Goal: Information Seeking & Learning: Find specific page/section

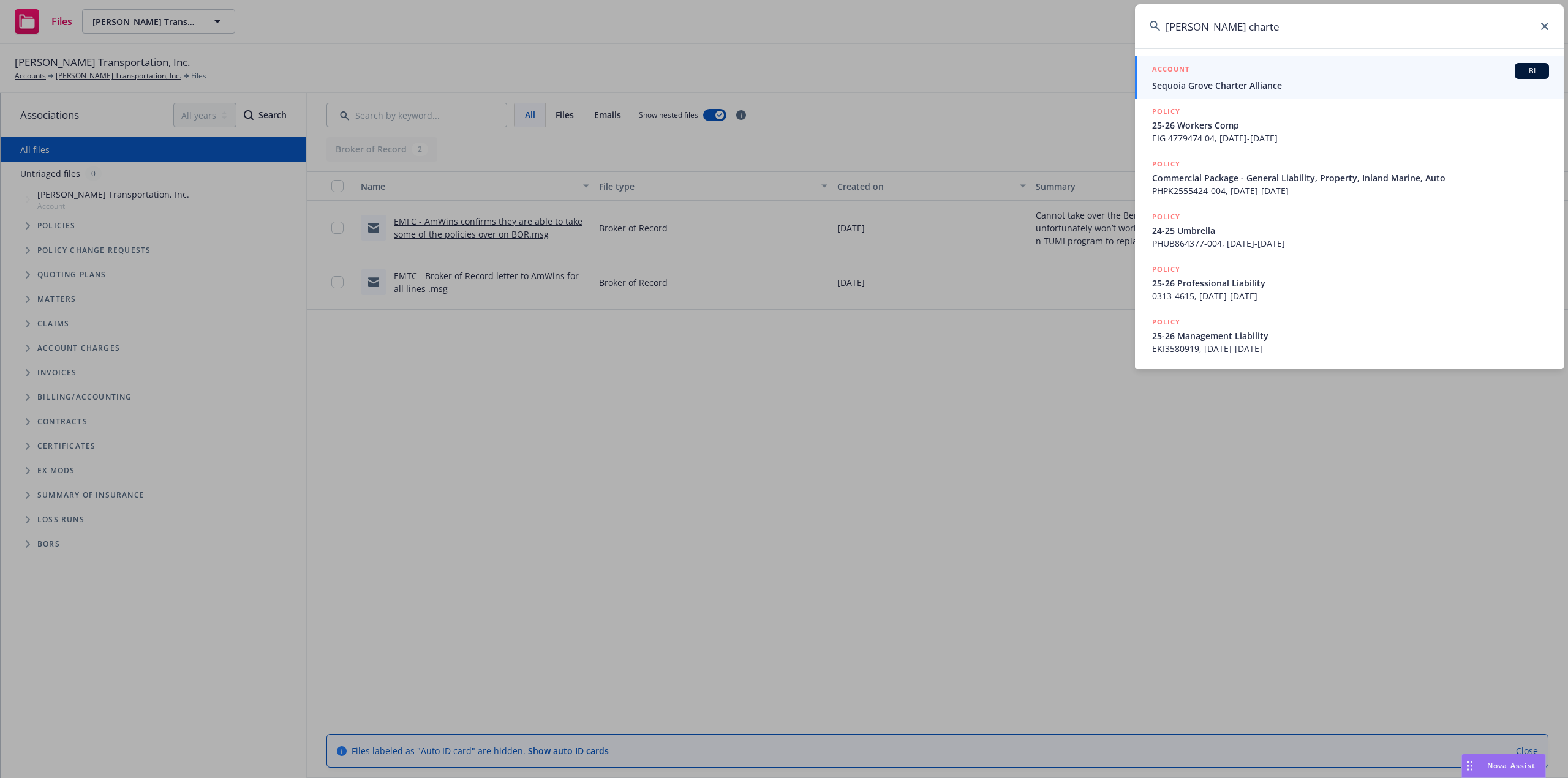
type input "sequioa grove charte"
click at [1210, 76] on div "ACCOUNT BI" at bounding box center [1350, 71] width 397 height 16
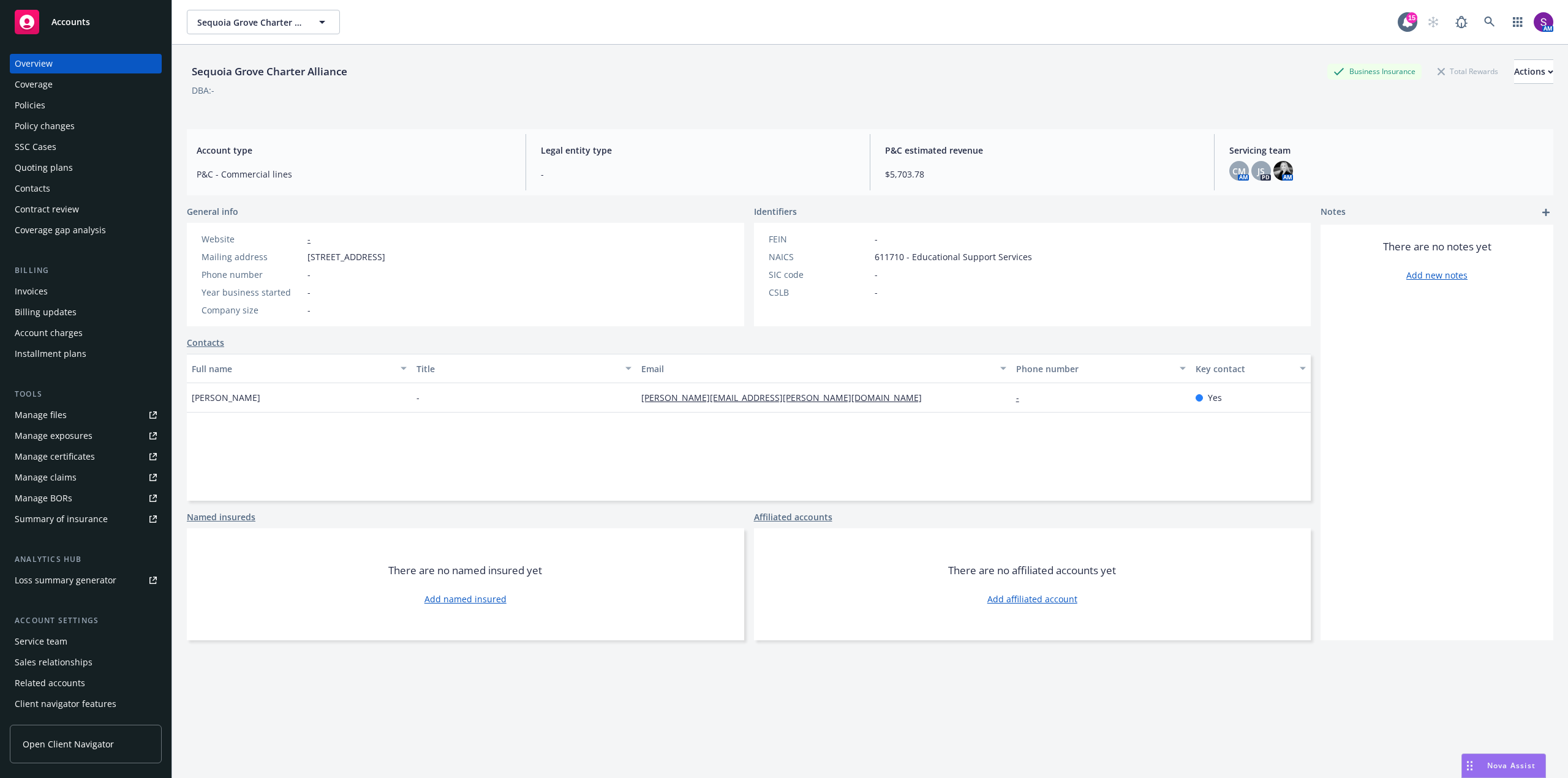
click at [60, 98] on div "Policies" at bounding box center [86, 105] width 142 height 20
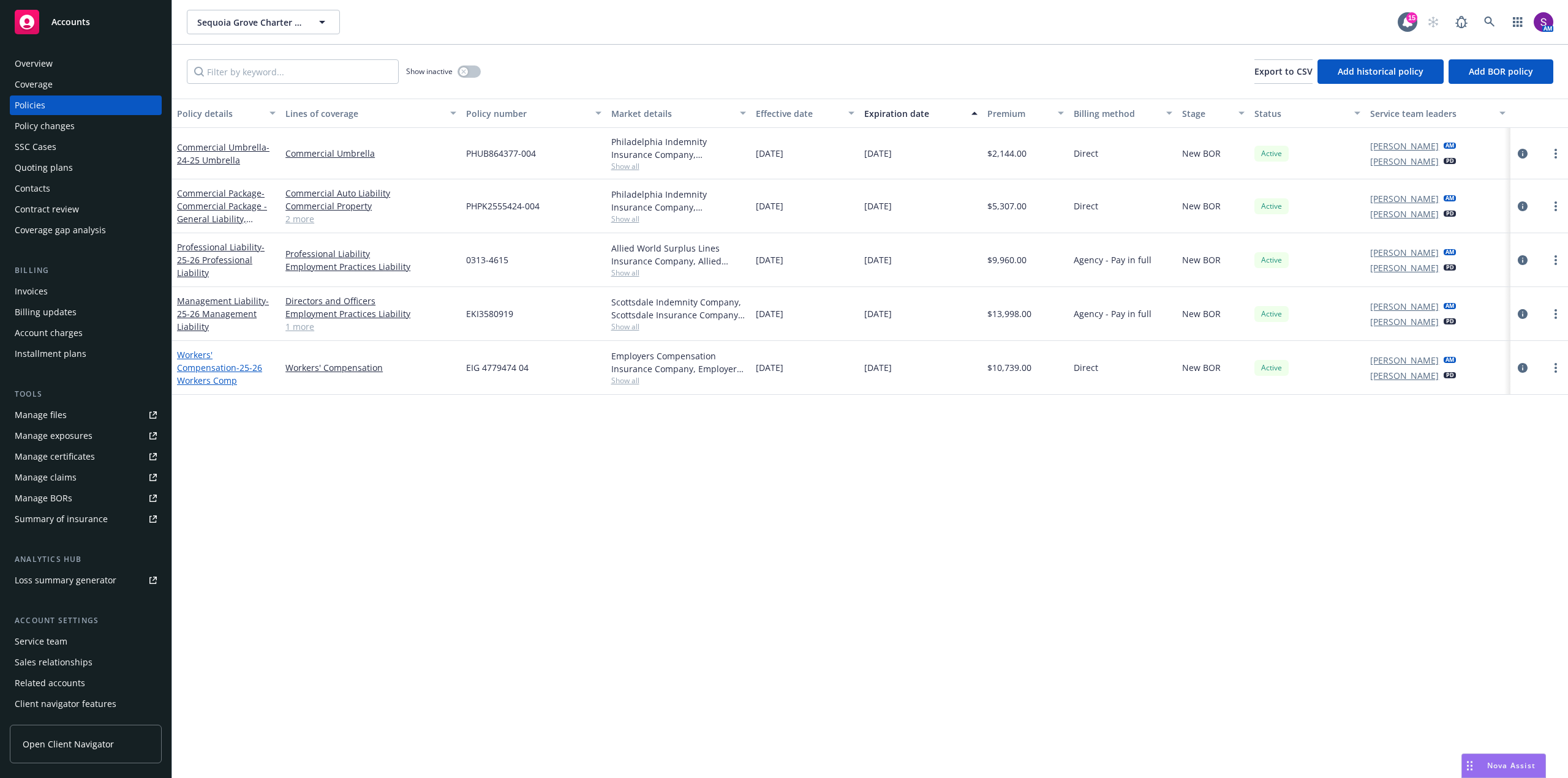
click at [243, 362] on link "Workers' Compensation - 25-26 Workers Comp" at bounding box center [219, 367] width 85 height 37
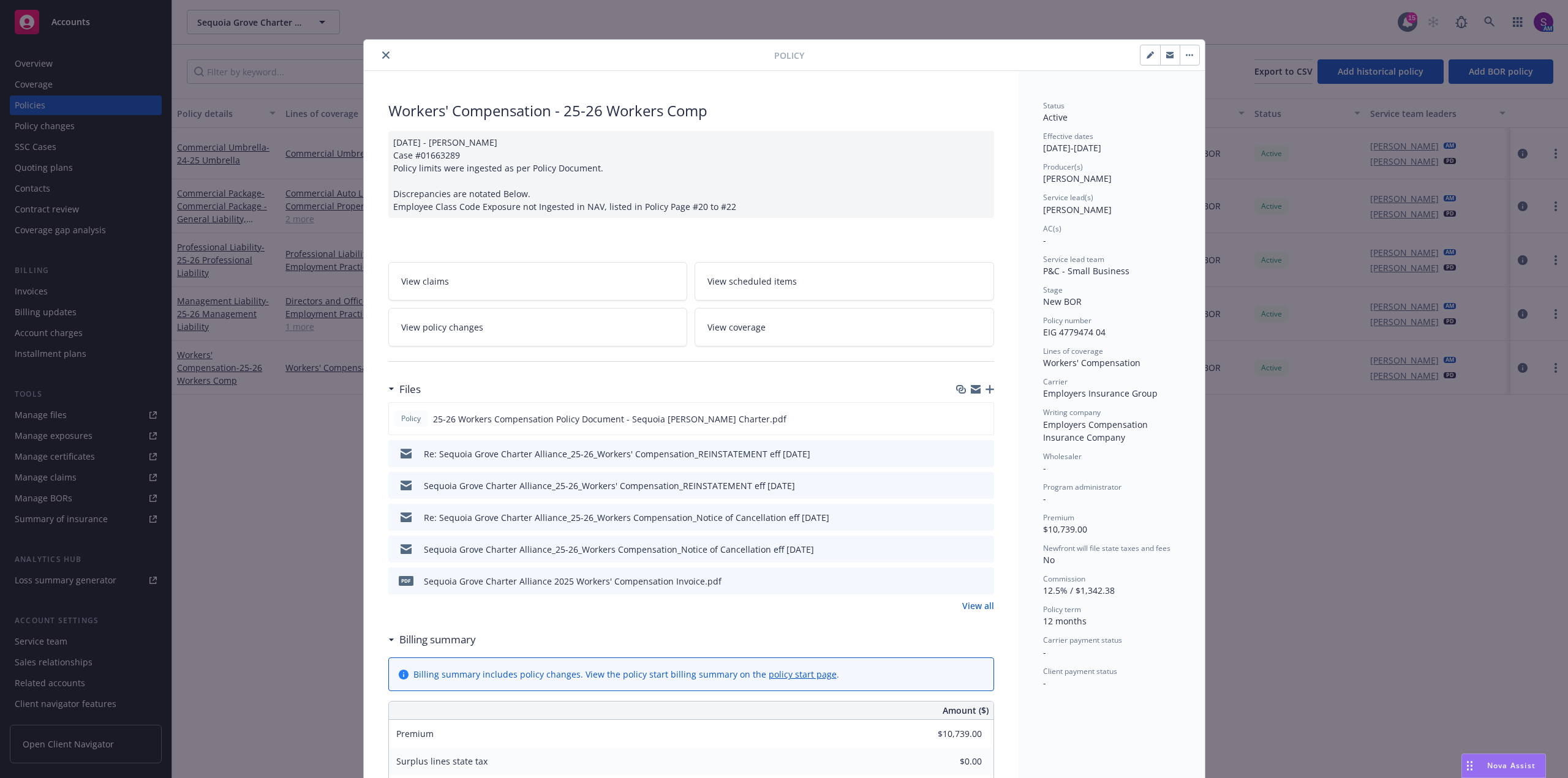
click at [385, 55] on button "close" at bounding box center [385, 55] width 15 height 15
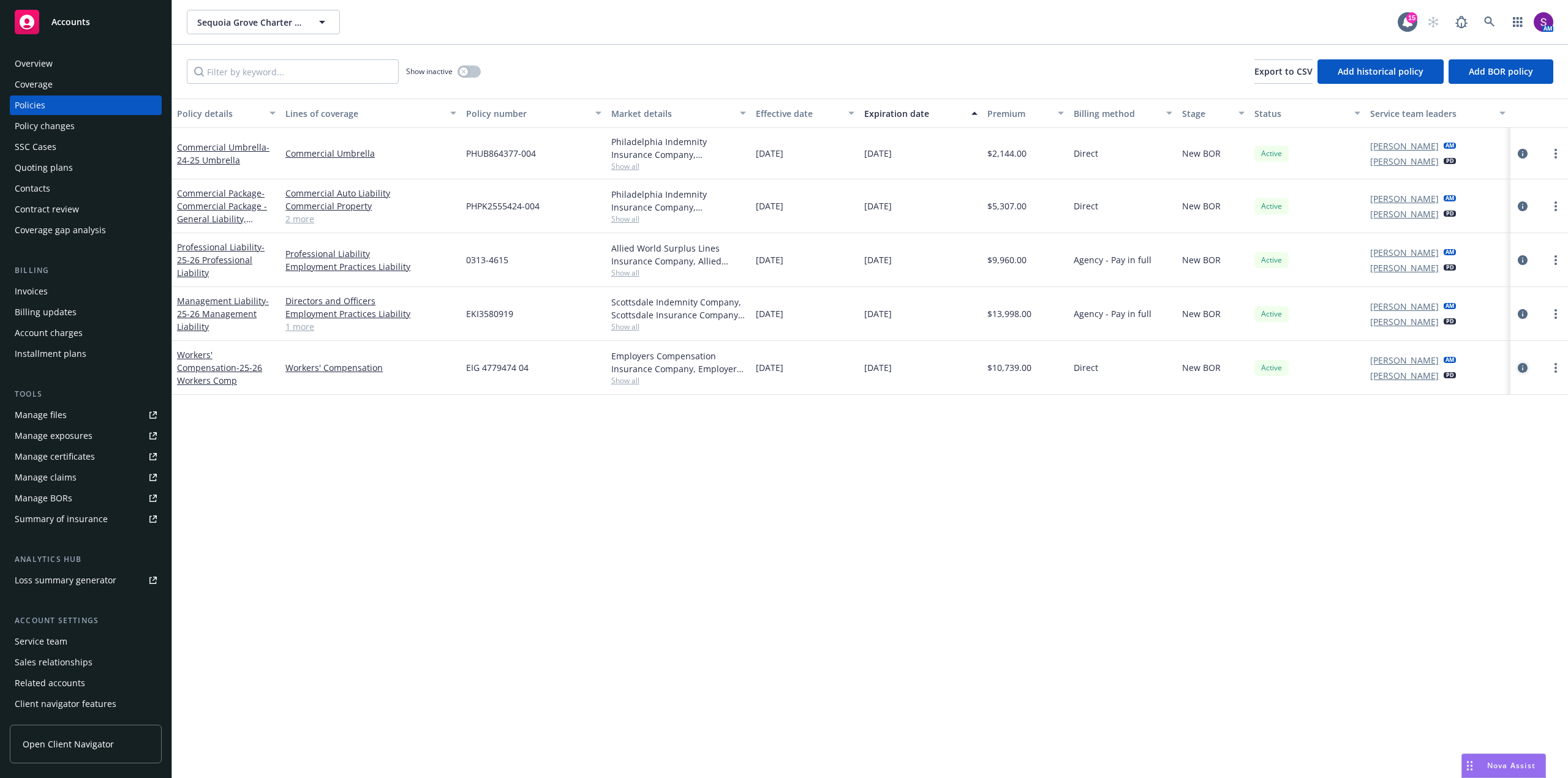
click at [1527, 364] on icon "circleInformation" at bounding box center [1523, 368] width 10 height 10
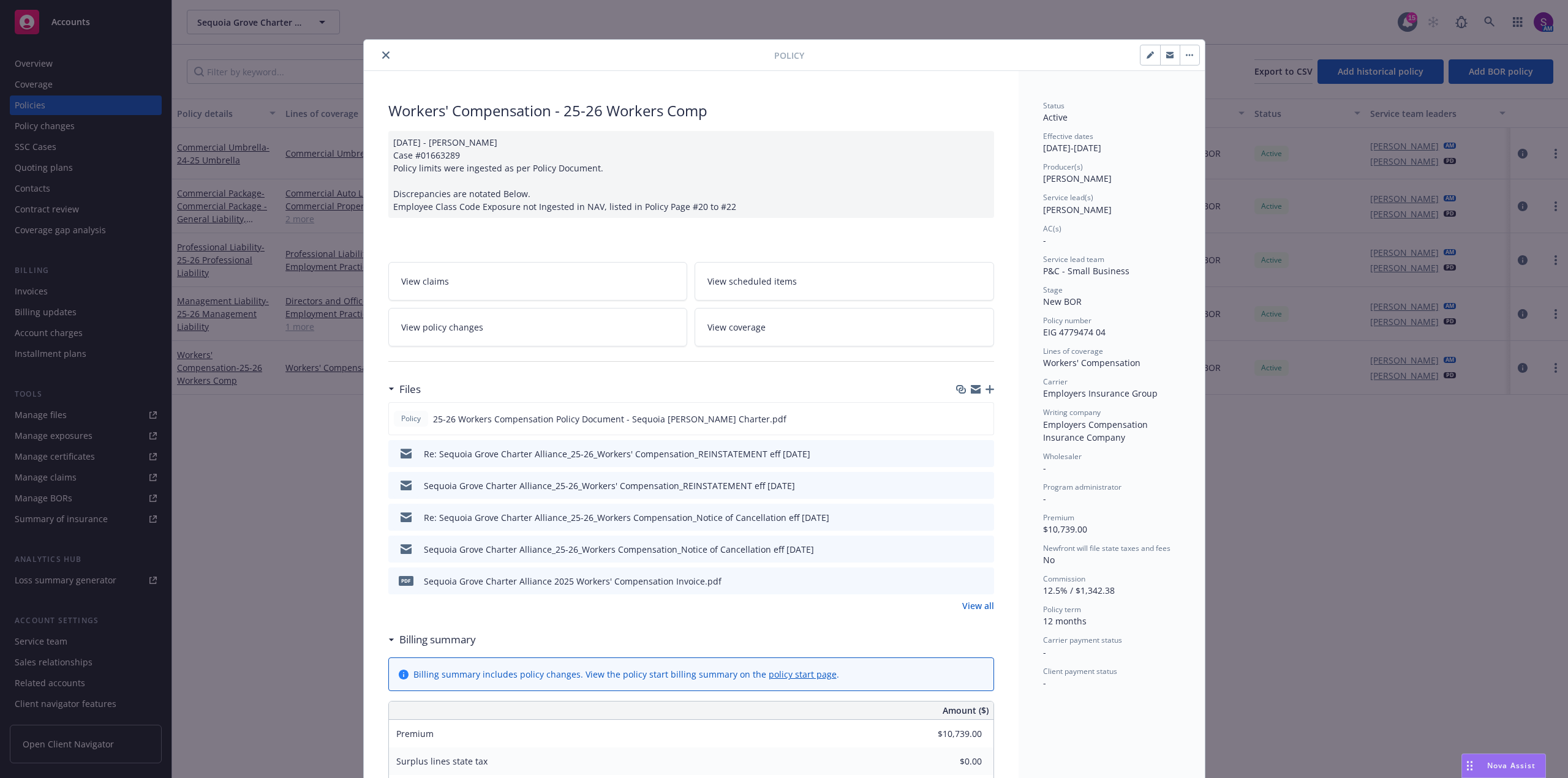
scroll to position [36, 0]
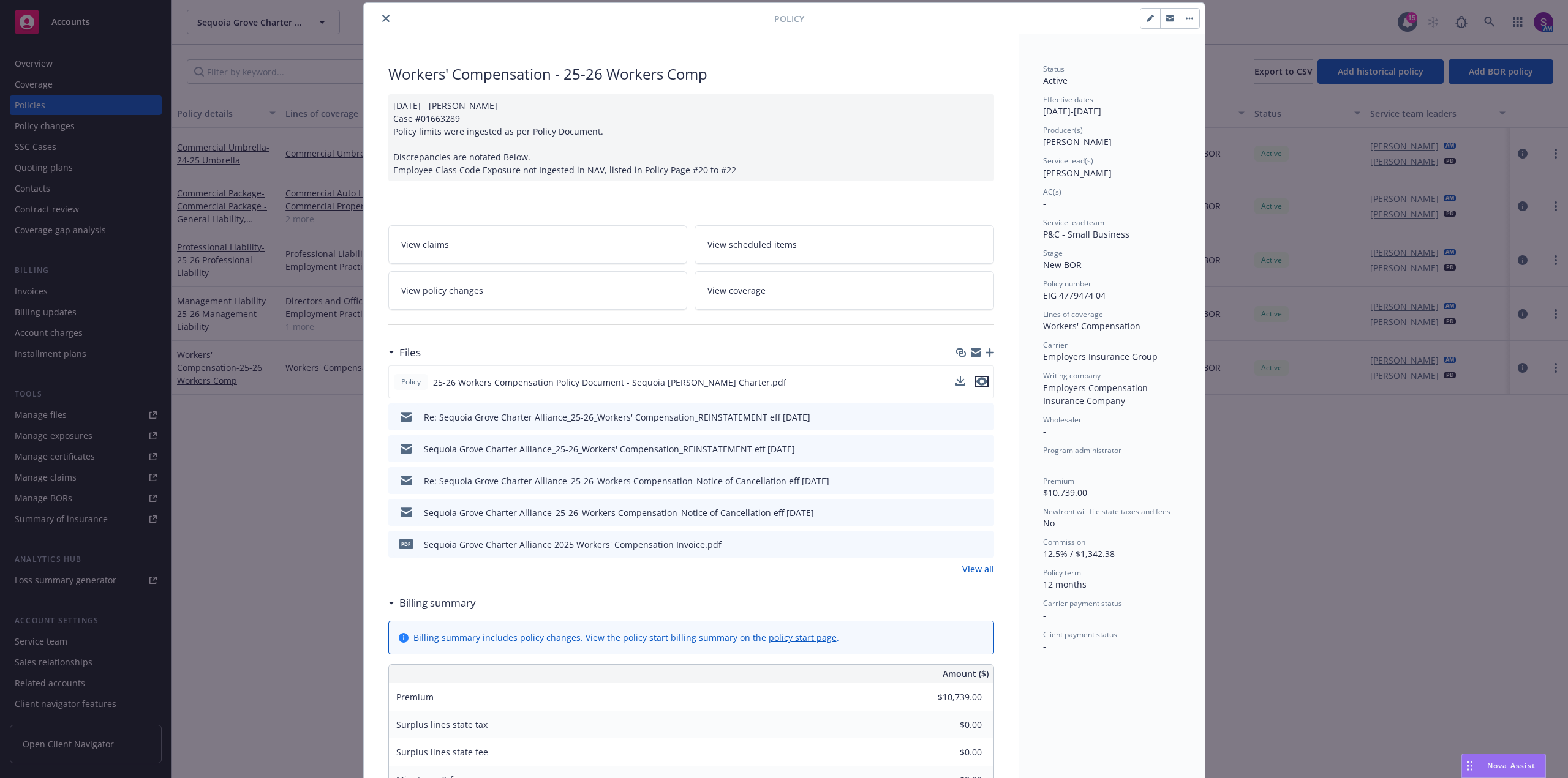
click at [980, 382] on icon "preview file" at bounding box center [982, 381] width 11 height 9
click at [378, 21] on button "close" at bounding box center [385, 18] width 15 height 15
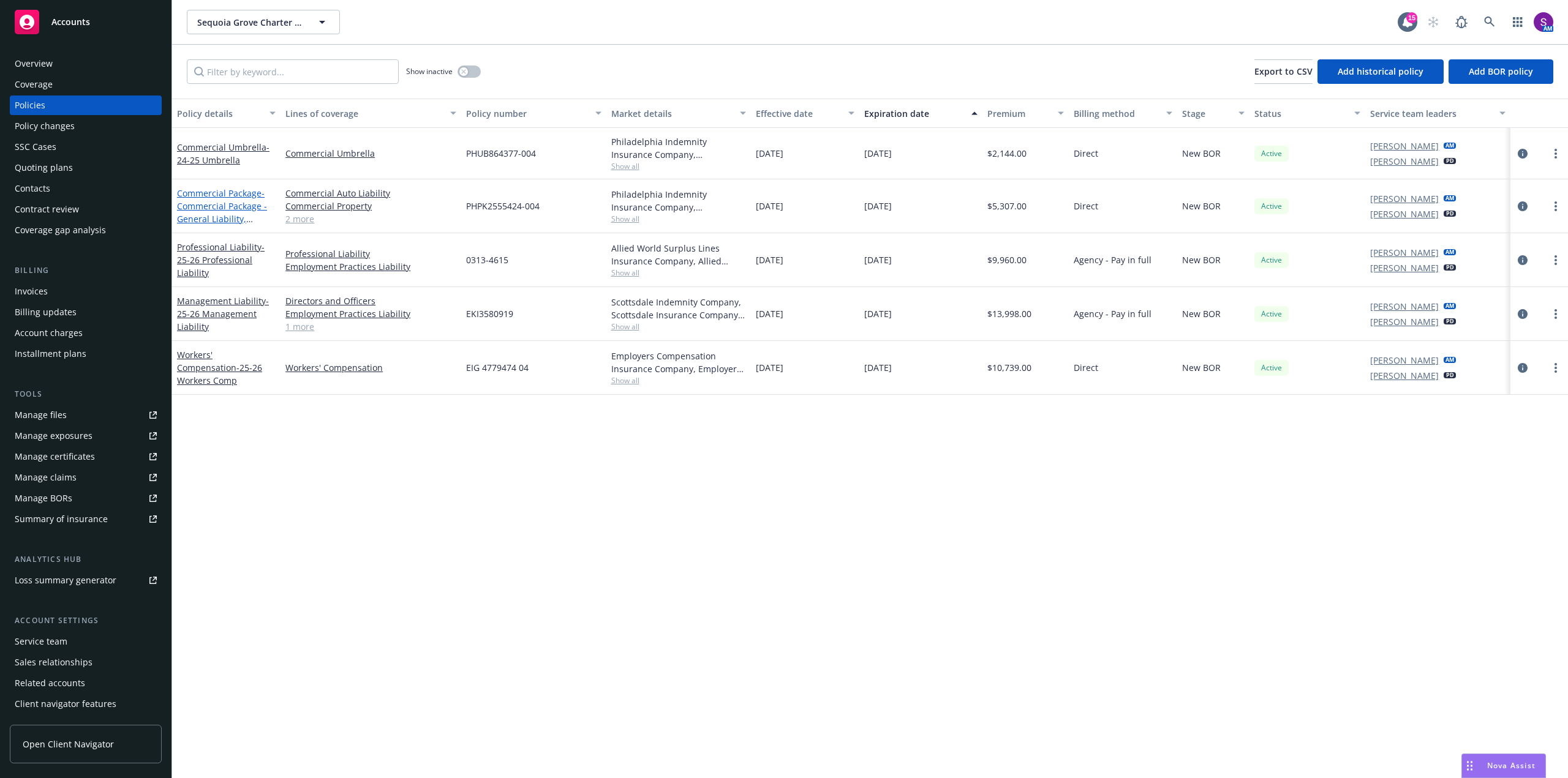
click at [224, 195] on link "Commercial Package - Commercial Package - General Liability, Property, Inland M…" at bounding box center [222, 219] width 90 height 63
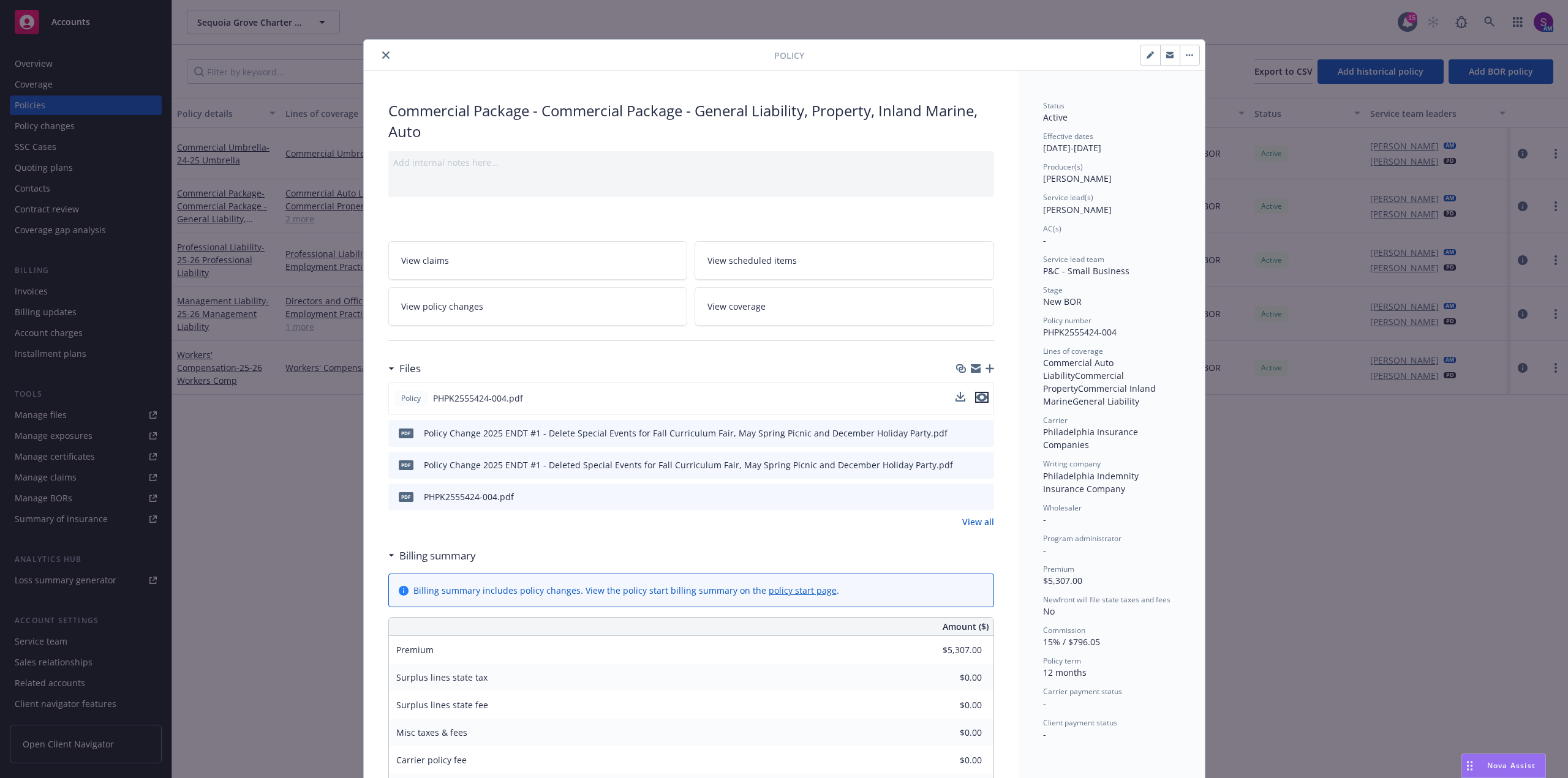
click at [977, 397] on icon "preview file" at bounding box center [982, 397] width 11 height 9
